Goal: Task Accomplishment & Management: Complete application form

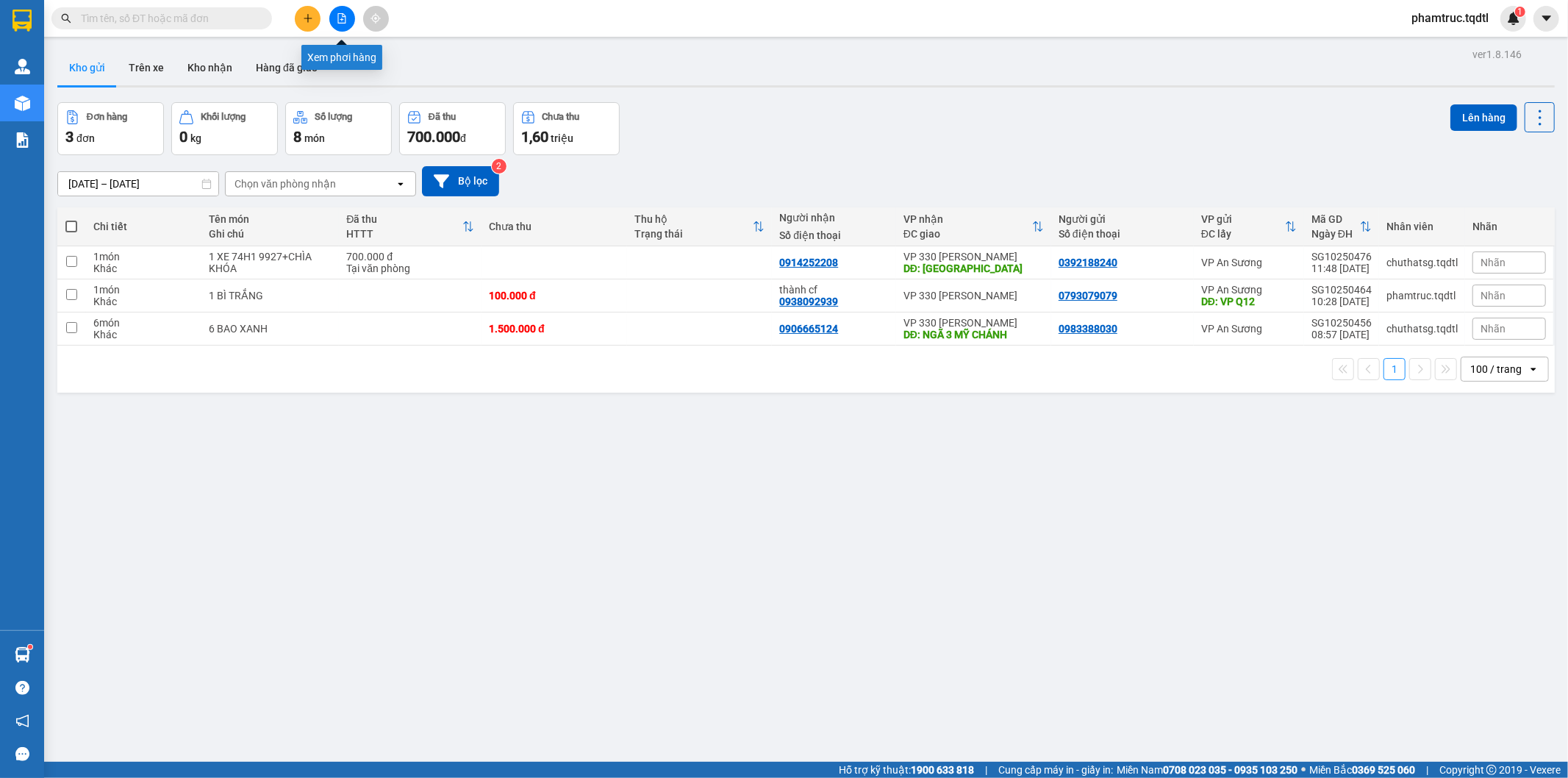
click at [347, 22] on button at bounding box center [342, 19] width 26 height 26
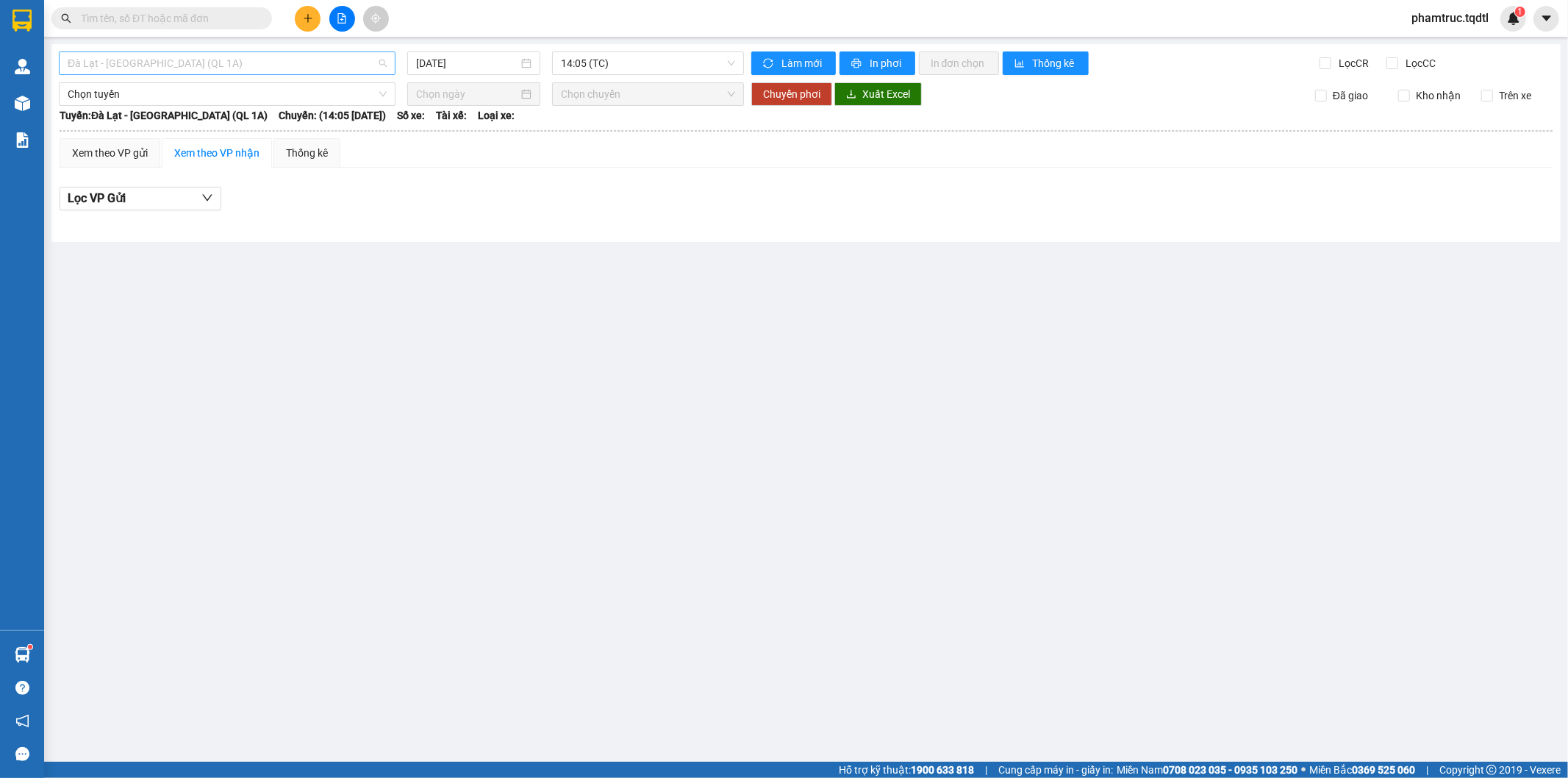
click at [287, 61] on span "Đà Lạt - [GEOGRAPHIC_DATA] (QL 1A)" at bounding box center [227, 63] width 319 height 22
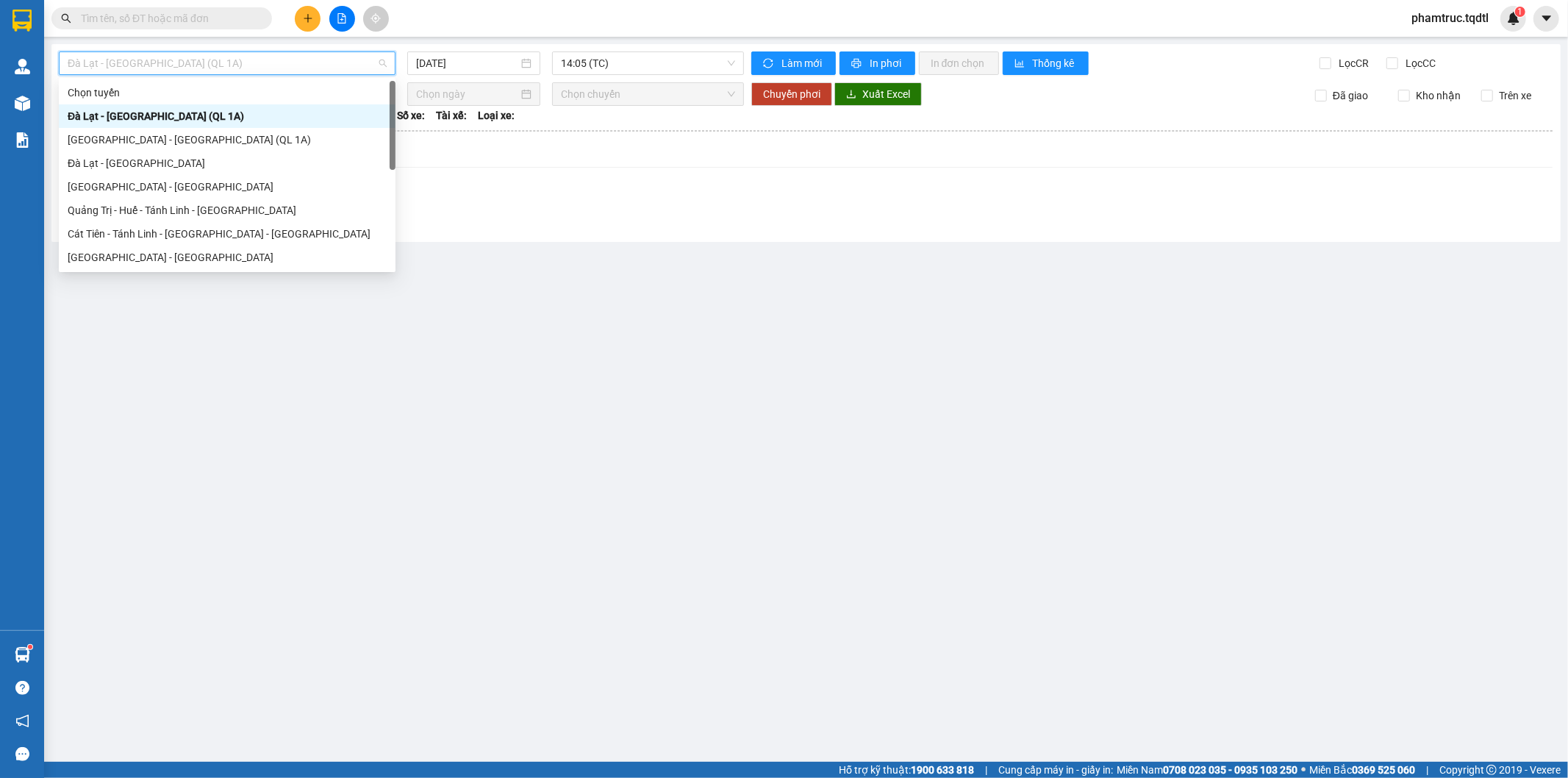
type input "d"
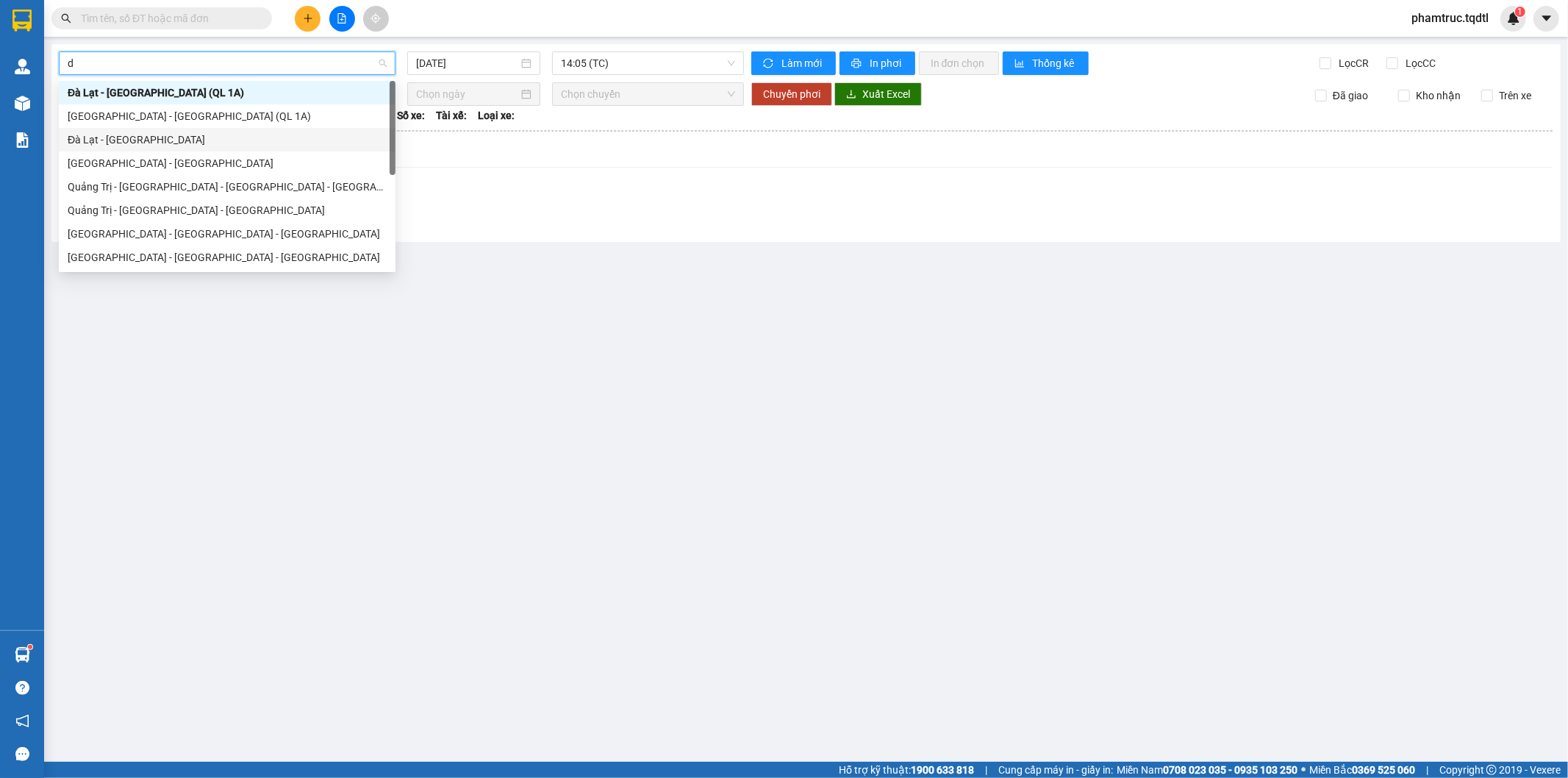
click at [170, 138] on div "Đà Lạt - [GEOGRAPHIC_DATA]" at bounding box center [227, 139] width 319 height 16
type input "[DATE]"
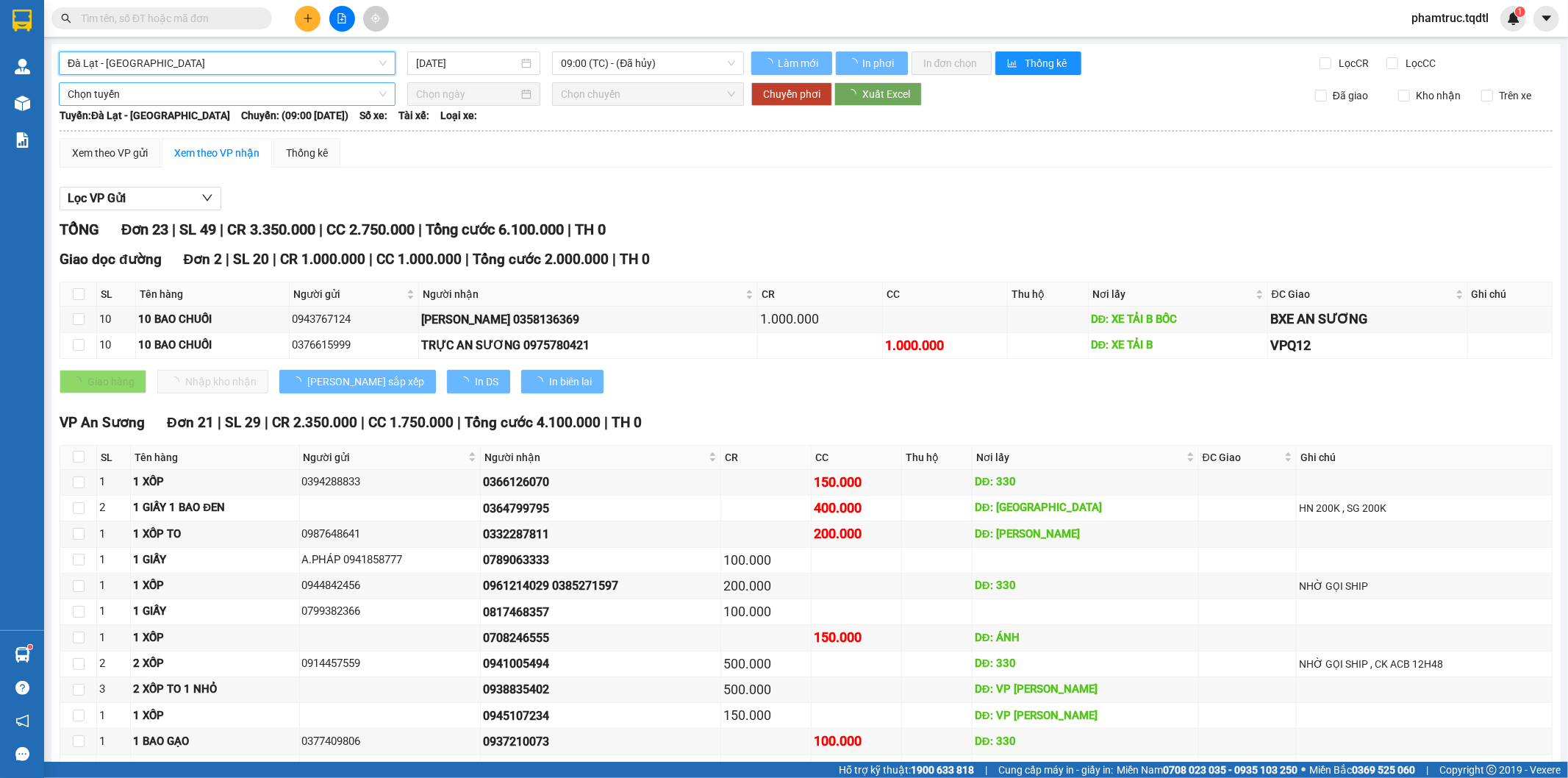
click at [193, 86] on span "Chọn tuyến" at bounding box center [227, 94] width 319 height 22
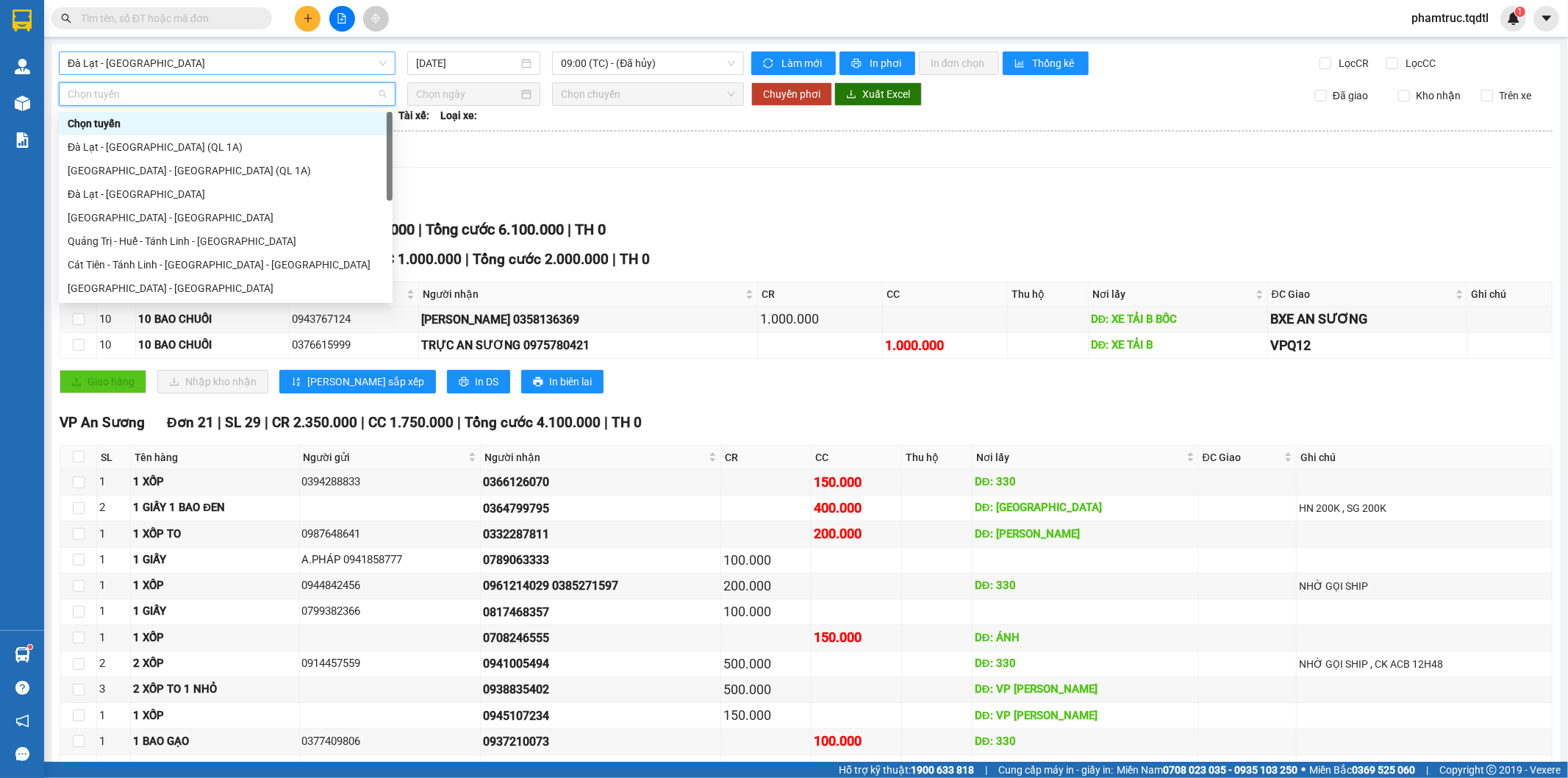
type input "d"
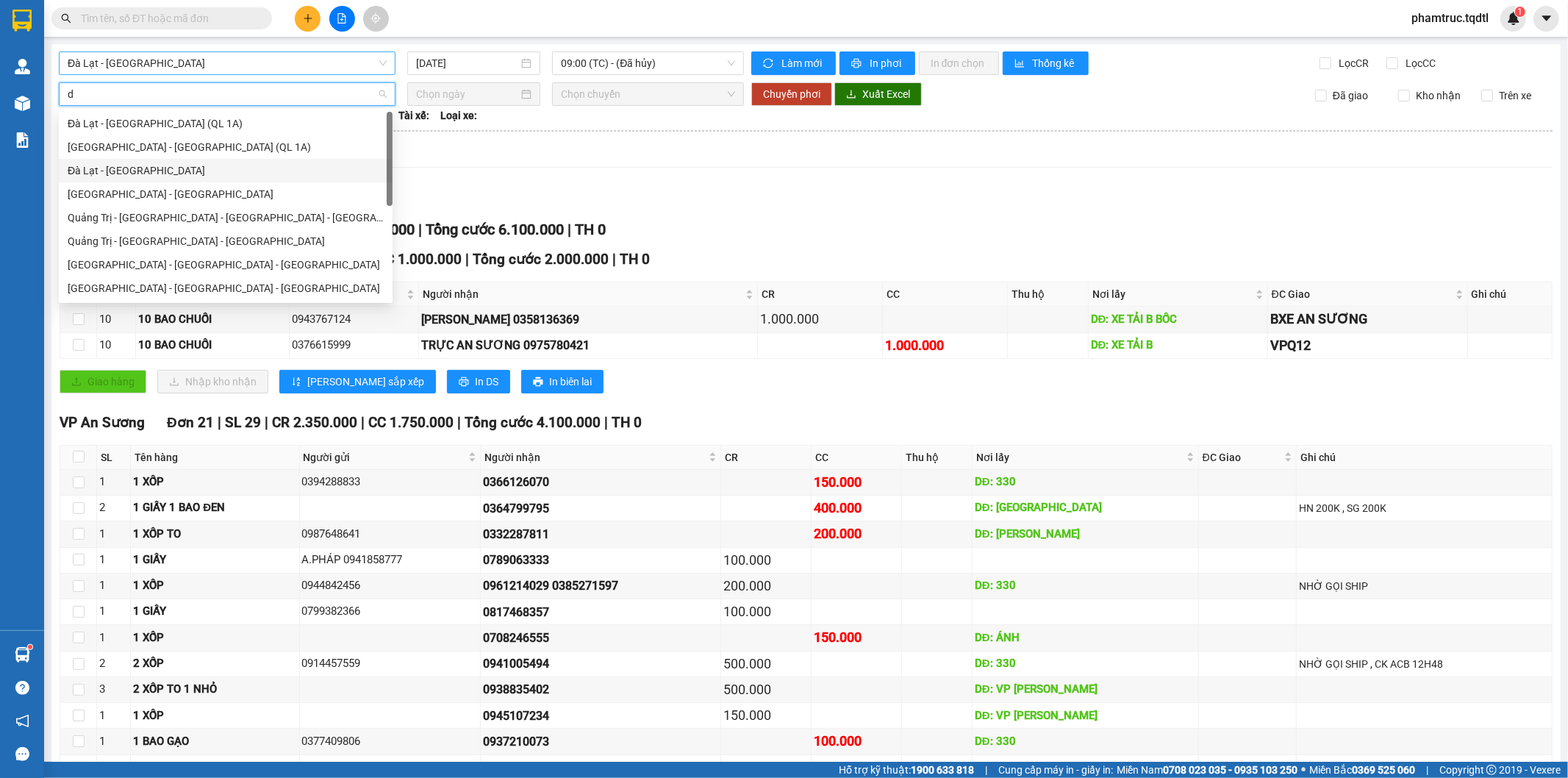
click at [152, 166] on div "Đà Lạt - [GEOGRAPHIC_DATA]" at bounding box center [225, 170] width 316 height 16
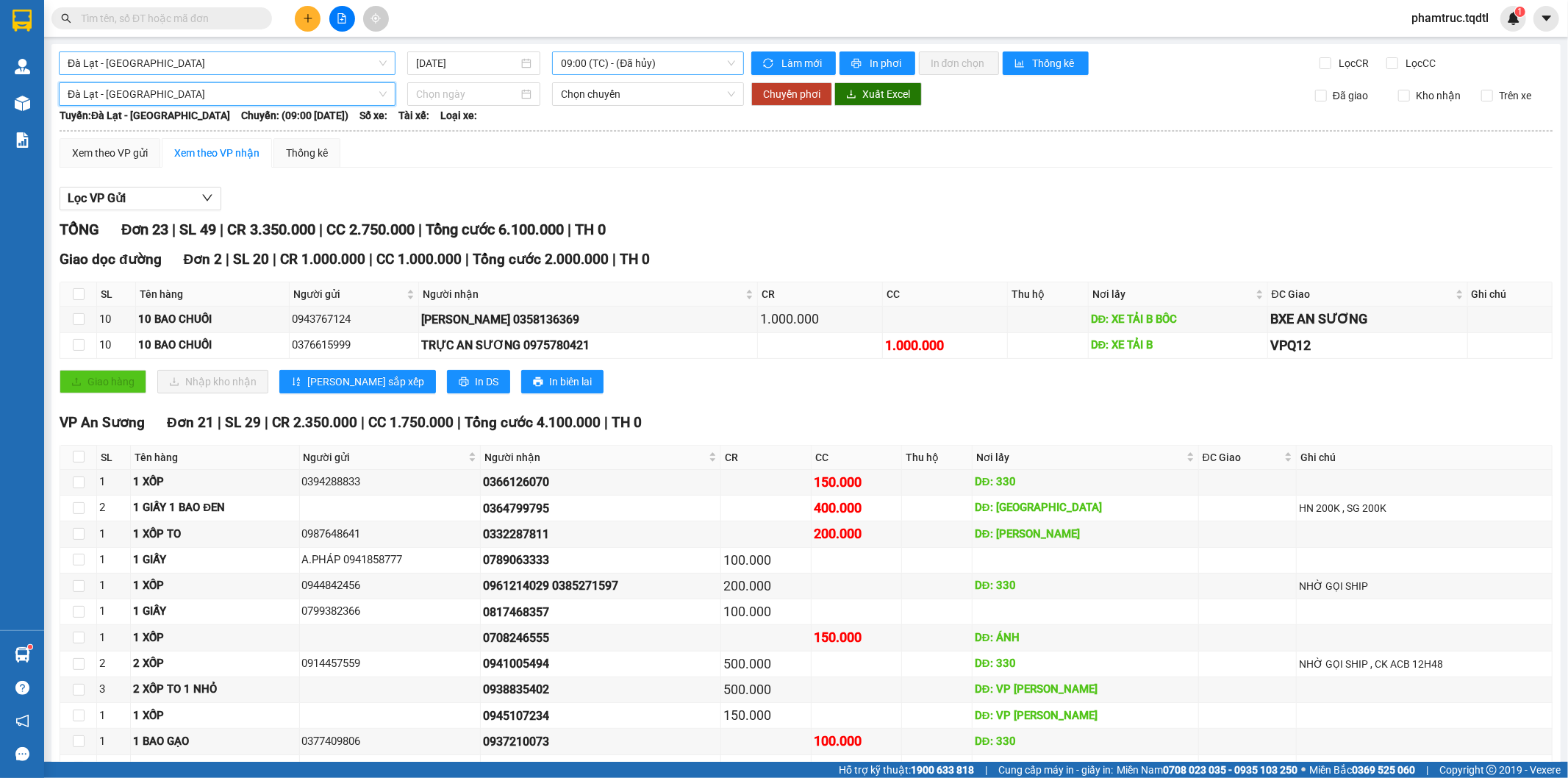
click at [611, 67] on span "09:00 (TC) - (Đã hủy)" at bounding box center [647, 63] width 173 height 22
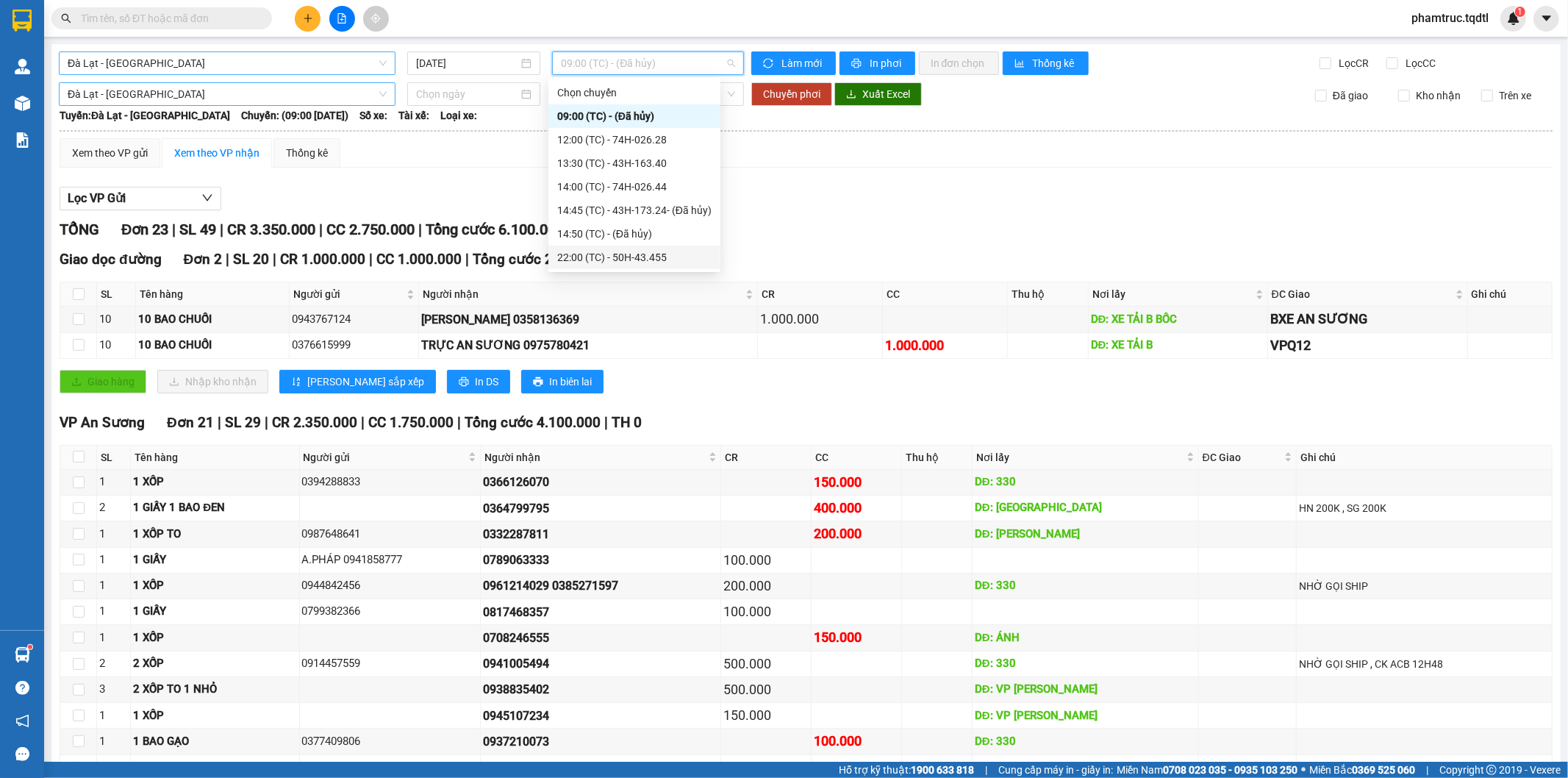
click at [641, 363] on div "Giao dọc đường Đơn 2 | SL 20 | CR 1.000.000 | CC 1.000.000 | Tổng cước 2.000.00…" at bounding box center [806, 326] width 1493 height 155
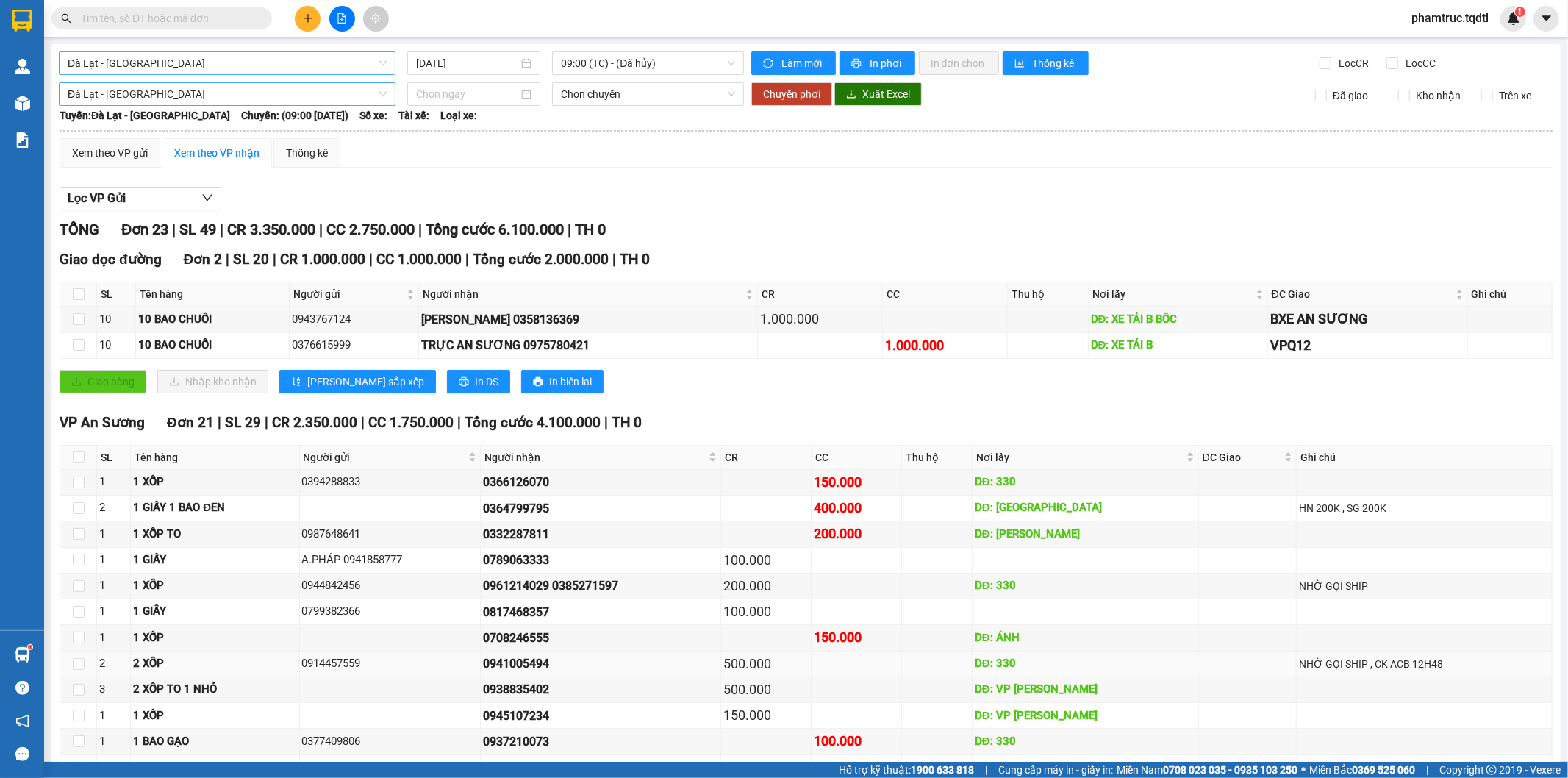
scroll to position [326, 0]
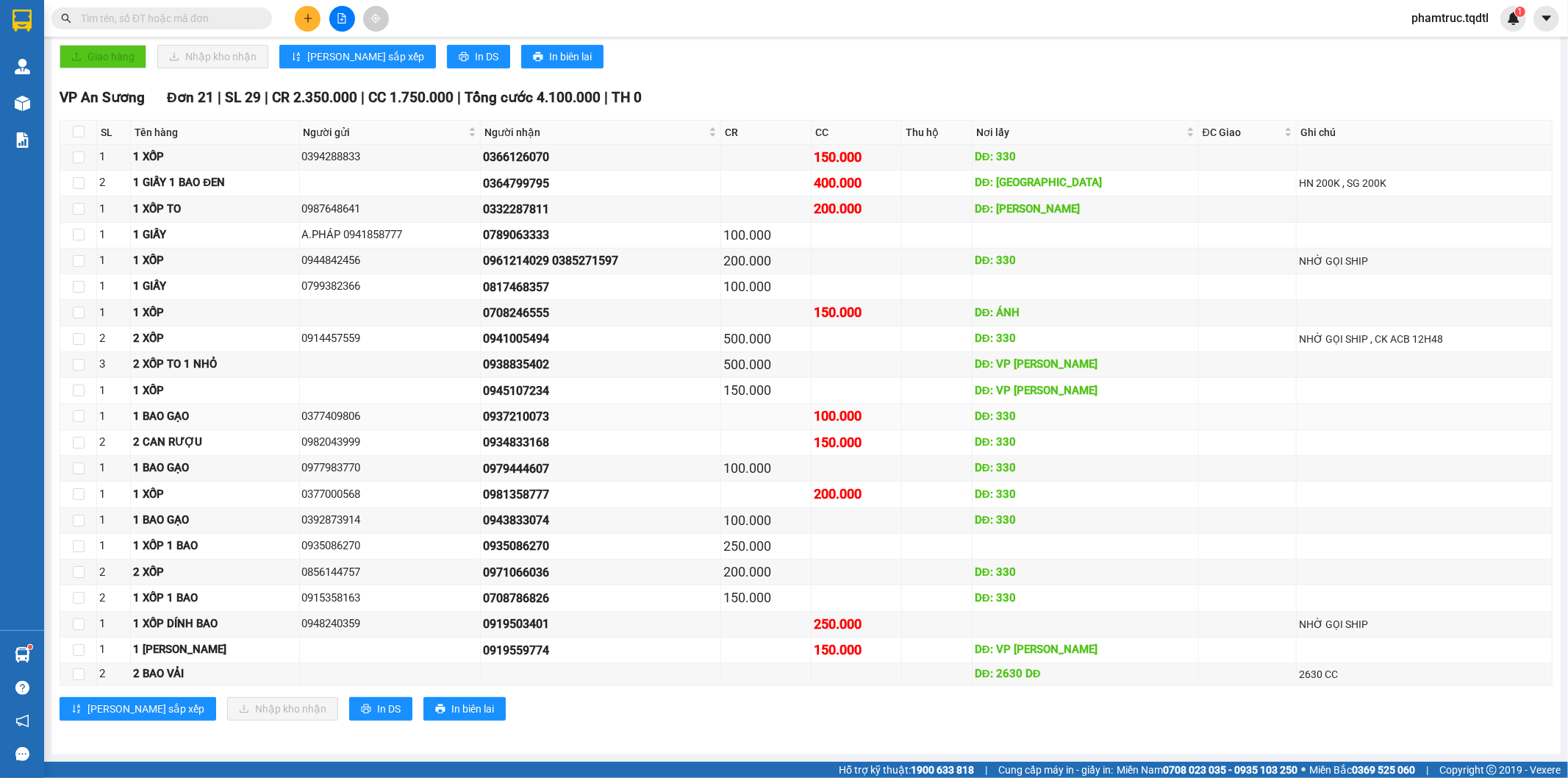
click at [1148, 425] on td "DĐ: 330" at bounding box center [1086, 416] width 227 height 26
click at [1083, 709] on div "[PERSON_NAME] sắp xếp Nhập kho nhận In DS In biên lai" at bounding box center [806, 708] width 1493 height 23
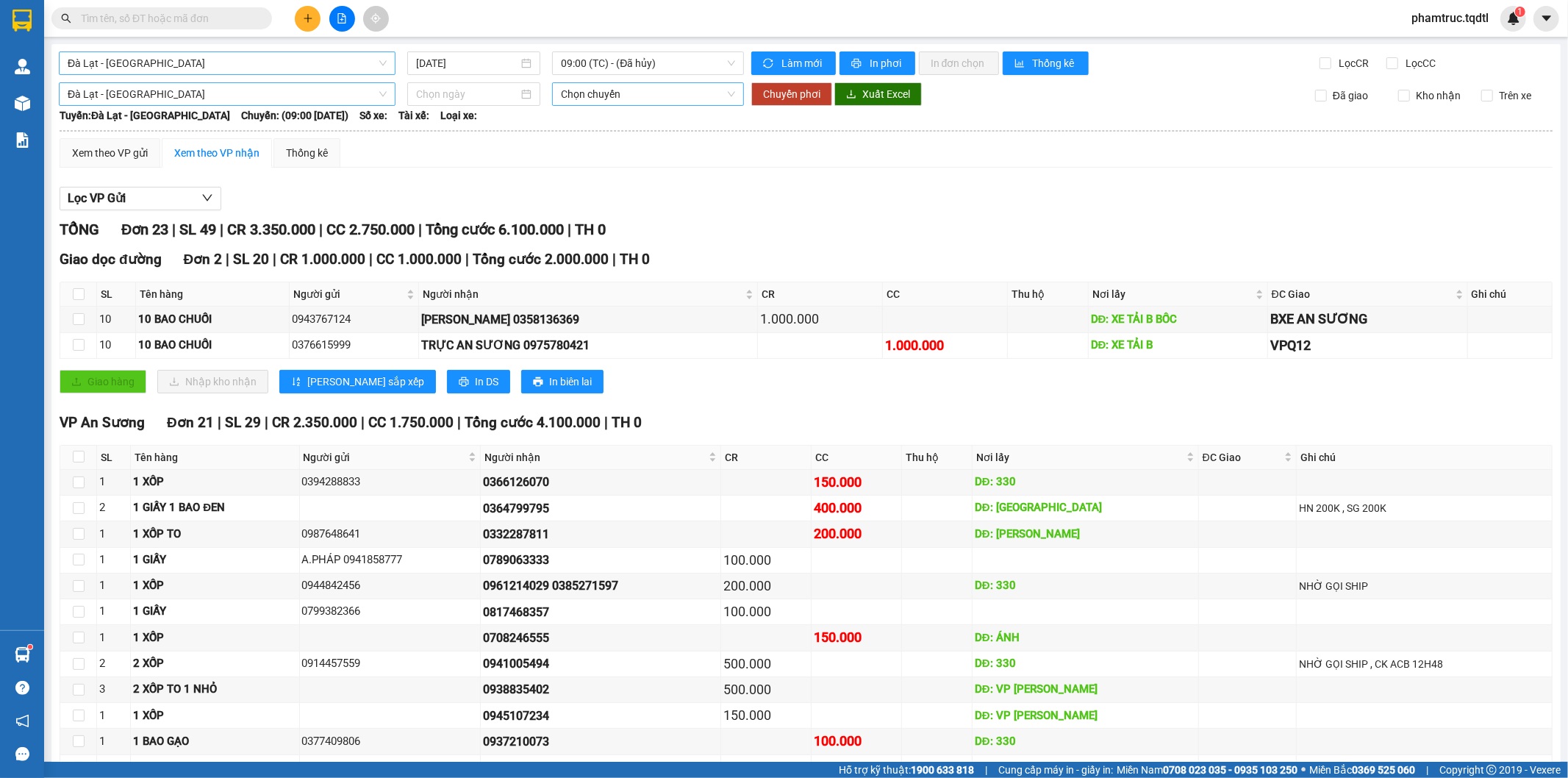
click at [628, 91] on span "Chọn chuyến" at bounding box center [647, 94] width 173 height 22
click at [671, 68] on span "09:00 (TC) - (Đã hủy)" at bounding box center [647, 63] width 173 height 22
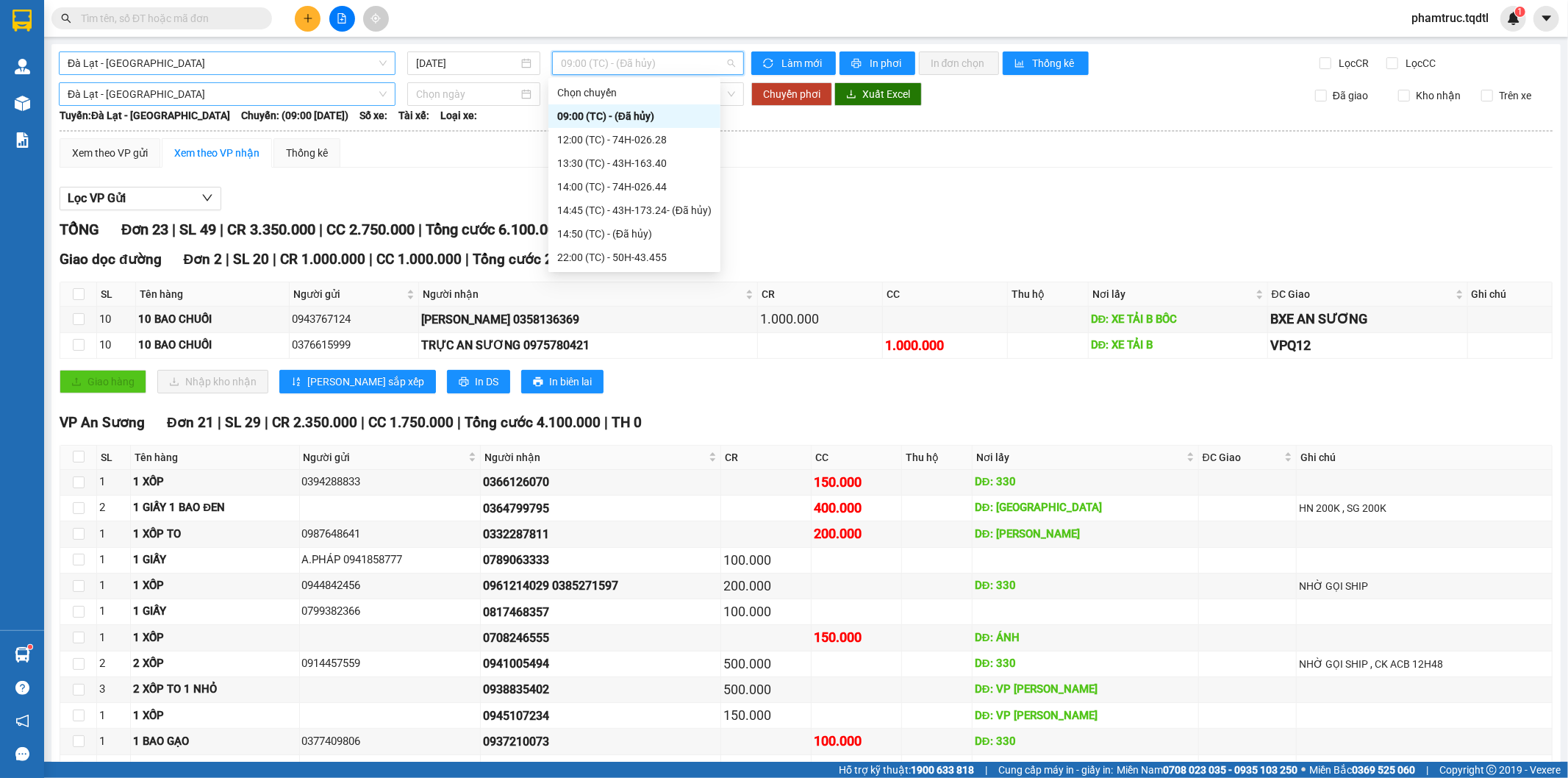
click at [671, 106] on div "09:00 (TC) - (Đã hủy)" at bounding box center [635, 116] width 172 height 23
click at [653, 66] on span "09:00 (TC) - (Đã hủy)" at bounding box center [647, 63] width 173 height 22
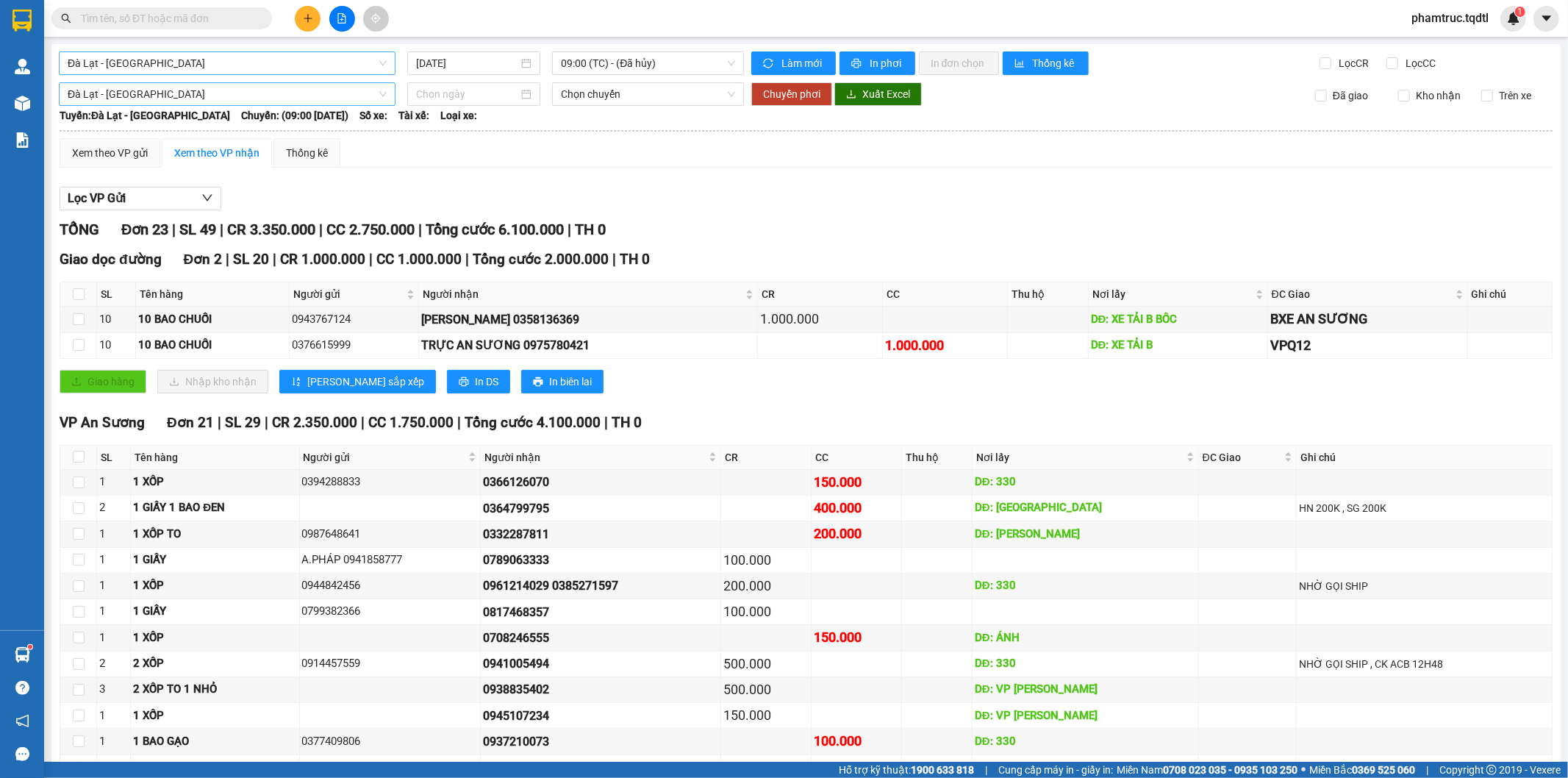
click at [748, 400] on div "Giao dọc đường Đơn 2 | SL 20 | CR 1.000.000 | CC 1.000.000 | Tổng cước 2.000.00…" at bounding box center [806, 326] width 1493 height 155
click at [214, 23] on input "text" at bounding box center [167, 18] width 173 height 16
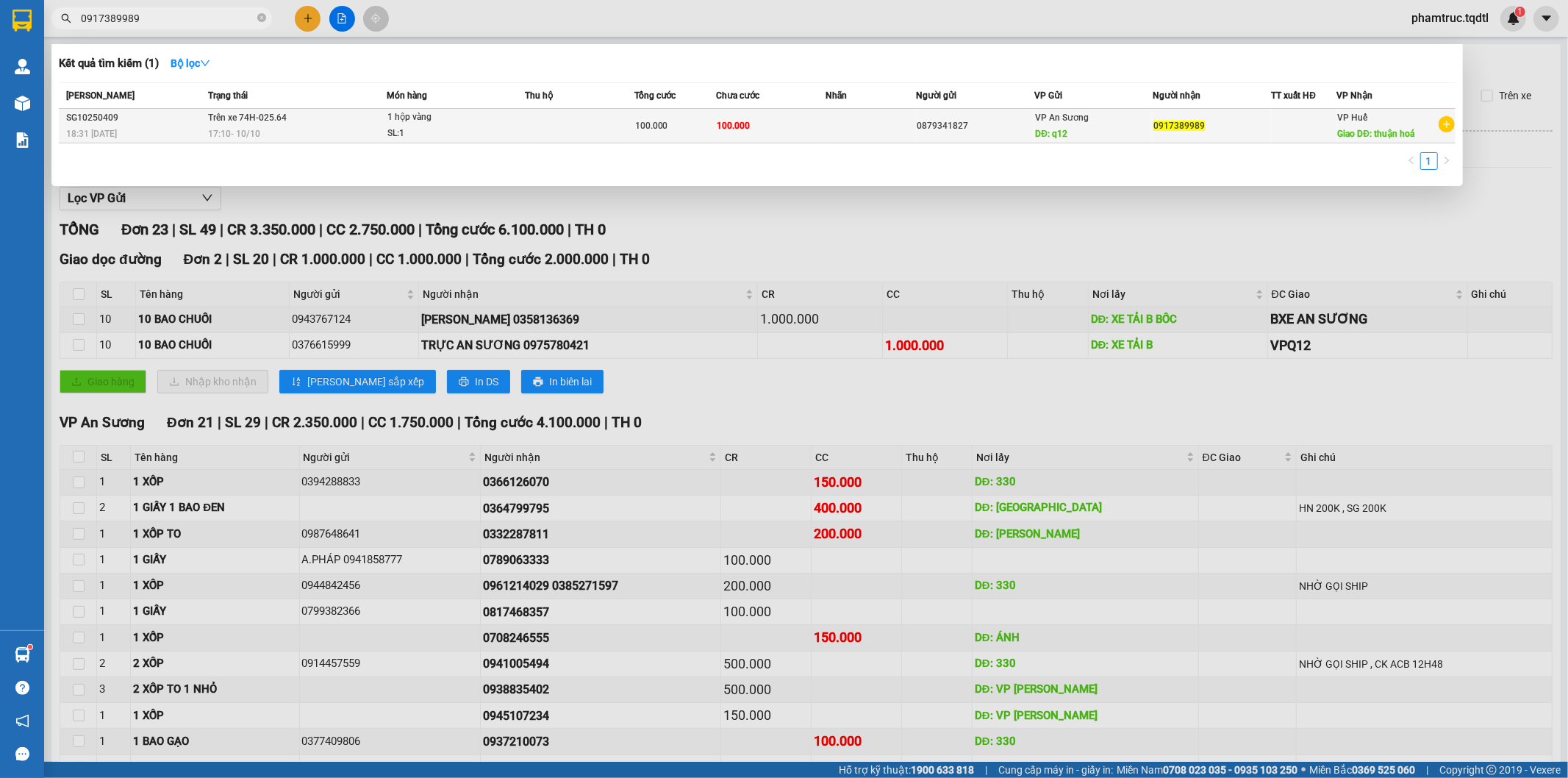
type input "0917389989"
click at [485, 132] on div "SL: 1" at bounding box center [443, 134] width 110 height 16
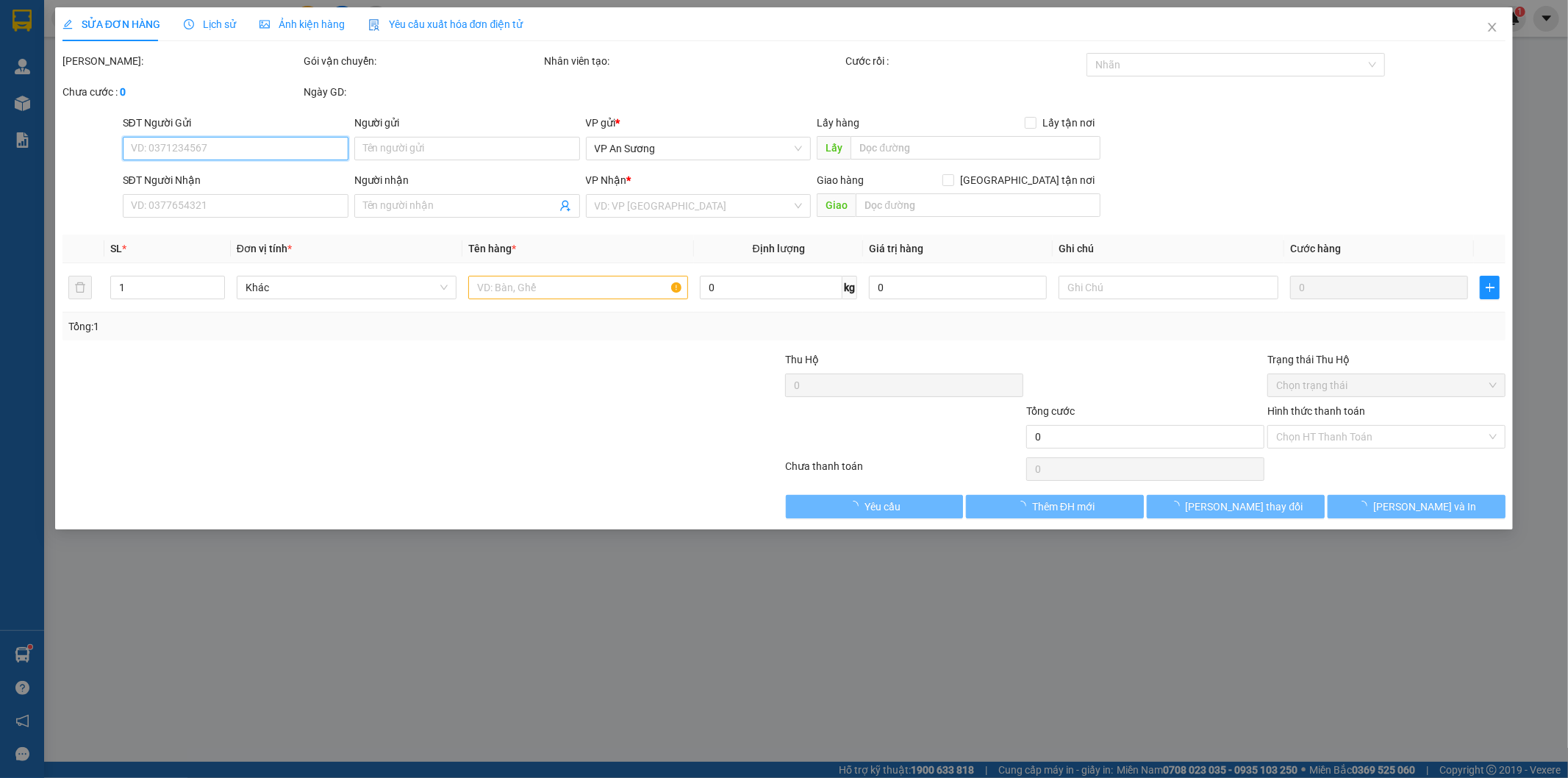
type input "0879341827"
type input "q12"
type input "0917389989"
type input "thuận hoá"
type input "100.000"
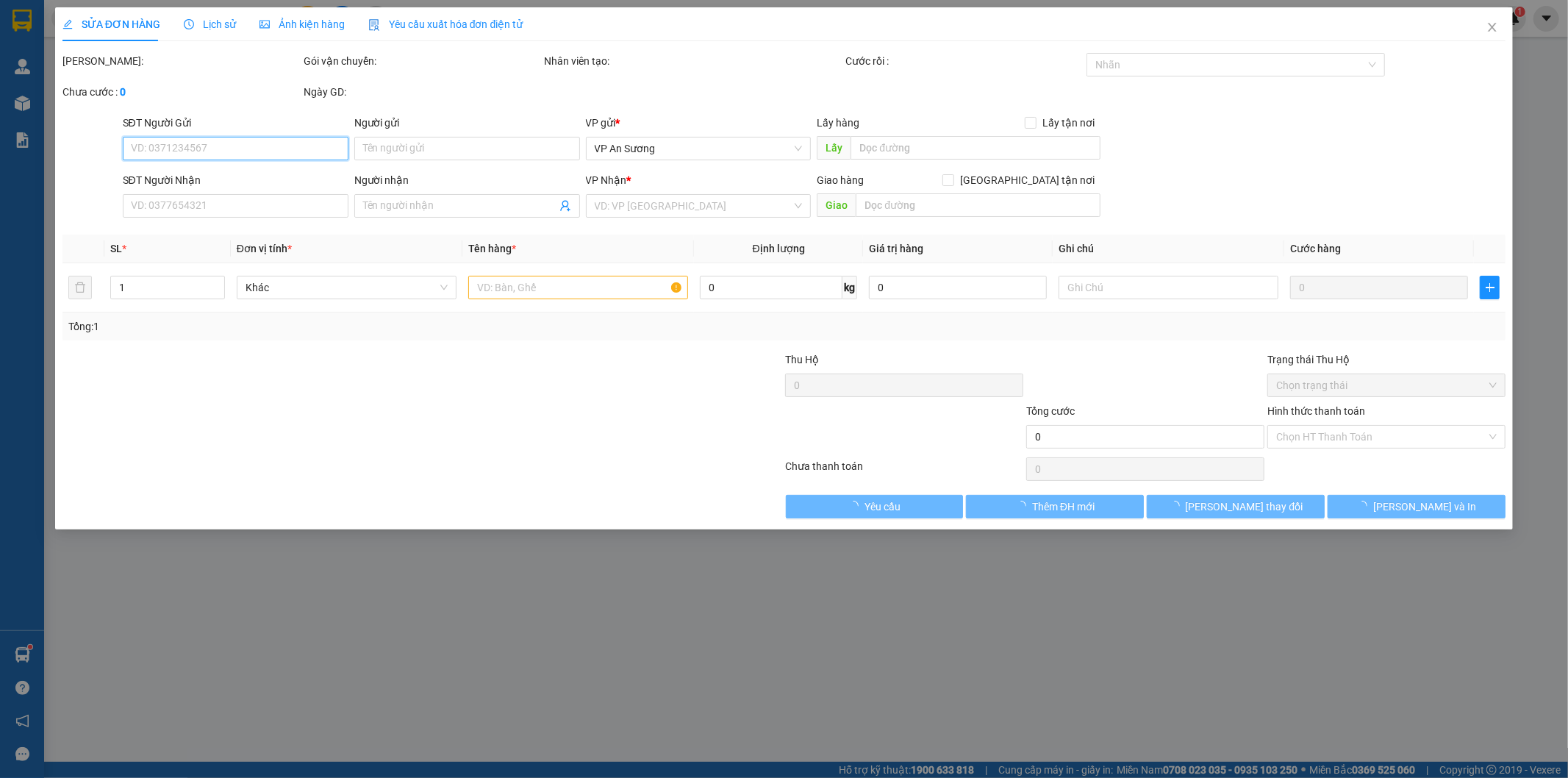
type input "100.000"
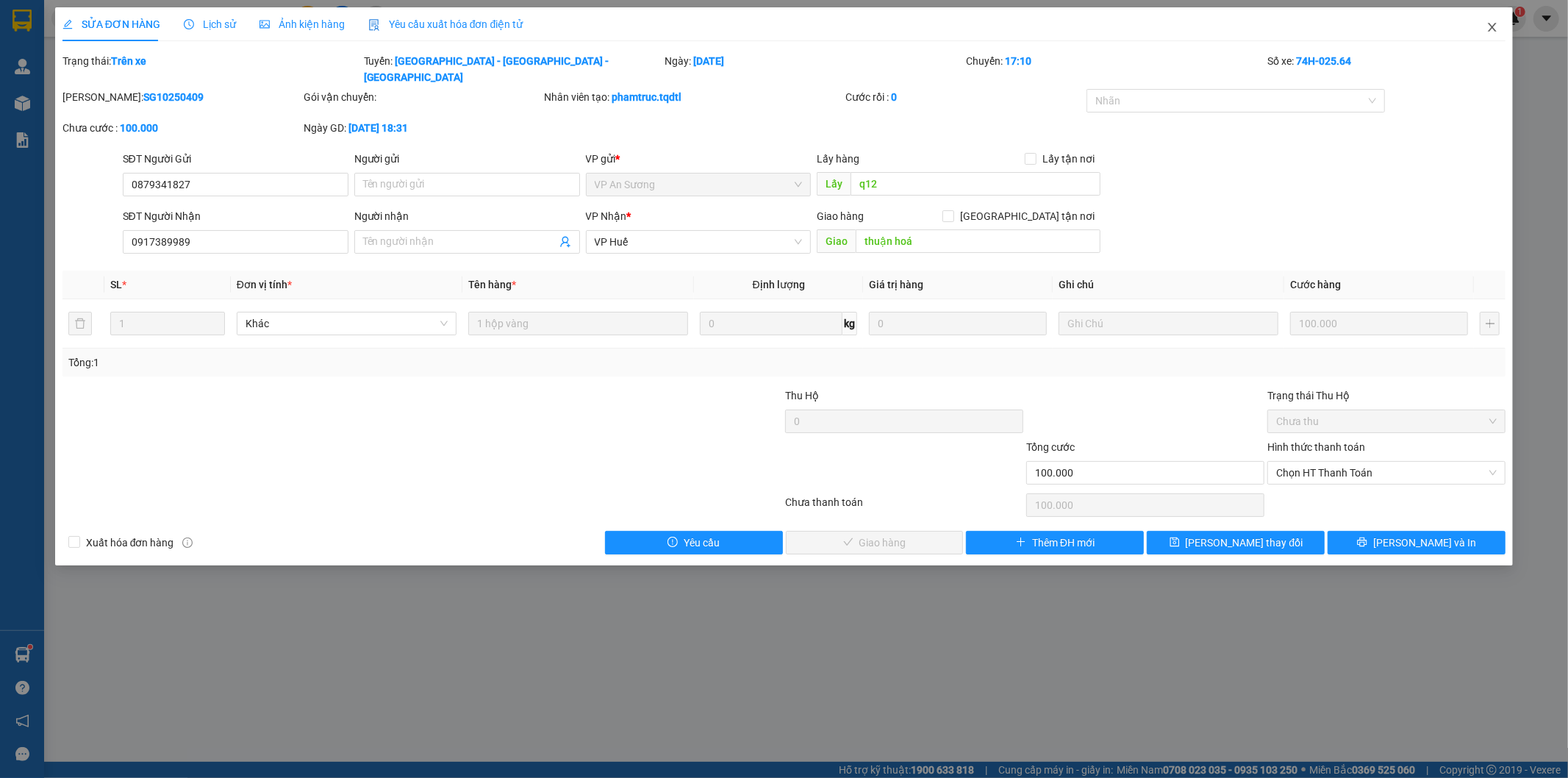
click at [1496, 26] on icon "close" at bounding box center [1492, 26] width 12 height 12
